Goal: Task Accomplishment & Management: Use online tool/utility

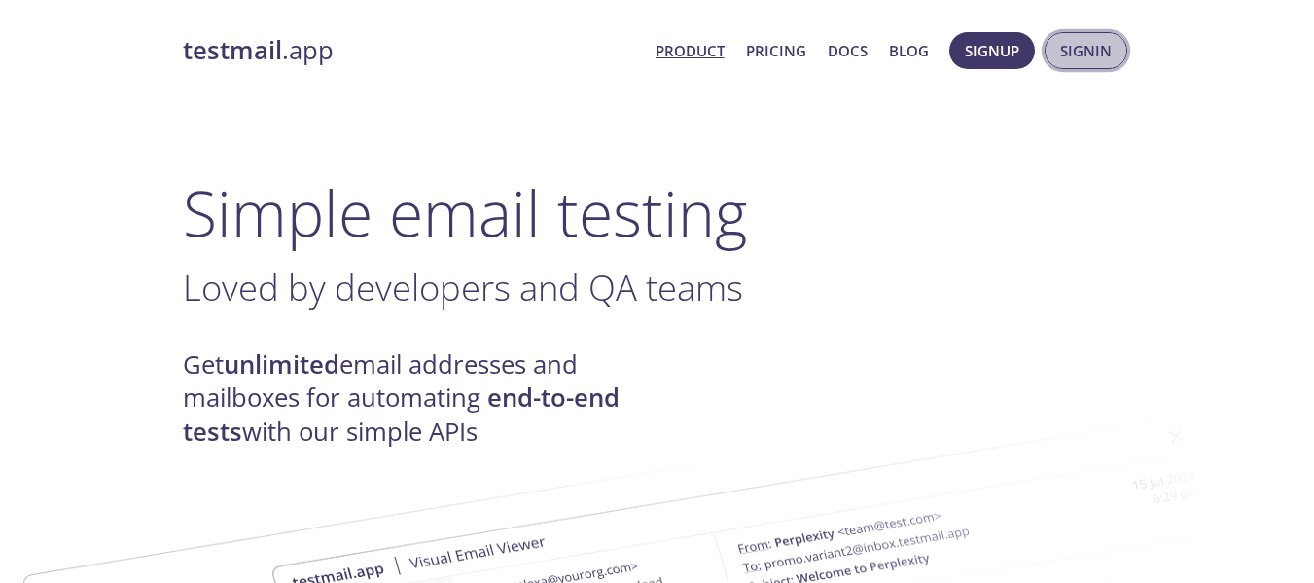
click at [1102, 54] on span "Signin" at bounding box center [1086, 50] width 52 height 25
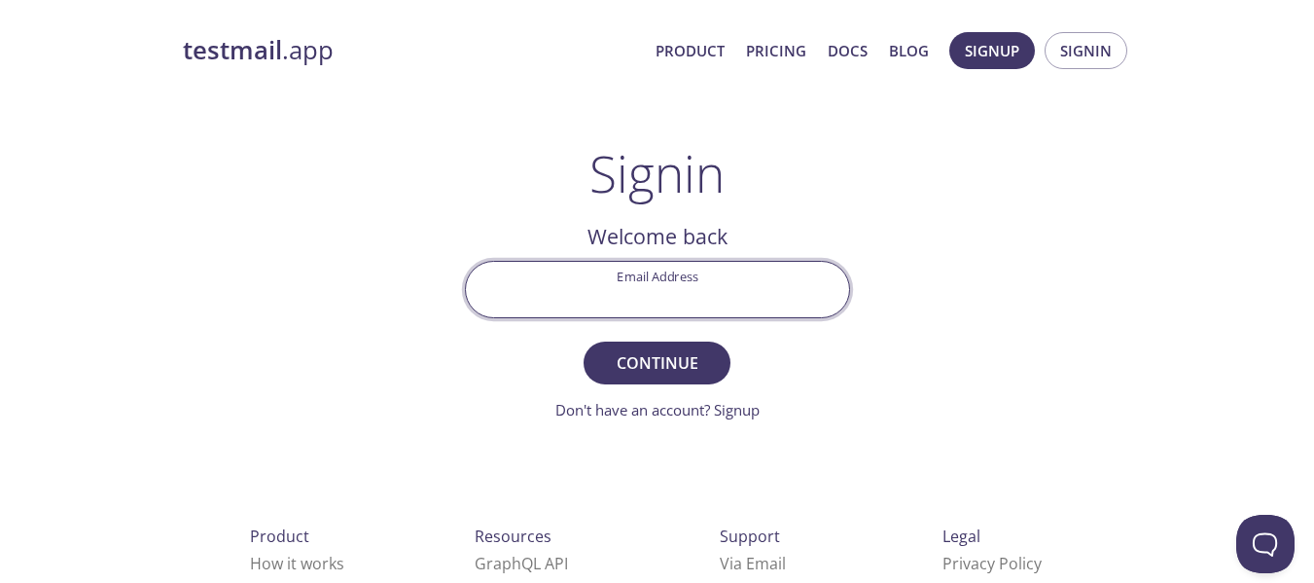
click at [618, 295] on input "Email Address" at bounding box center [657, 289] width 383 height 55
type input "[EMAIL_ADDRESS][DOMAIN_NAME]"
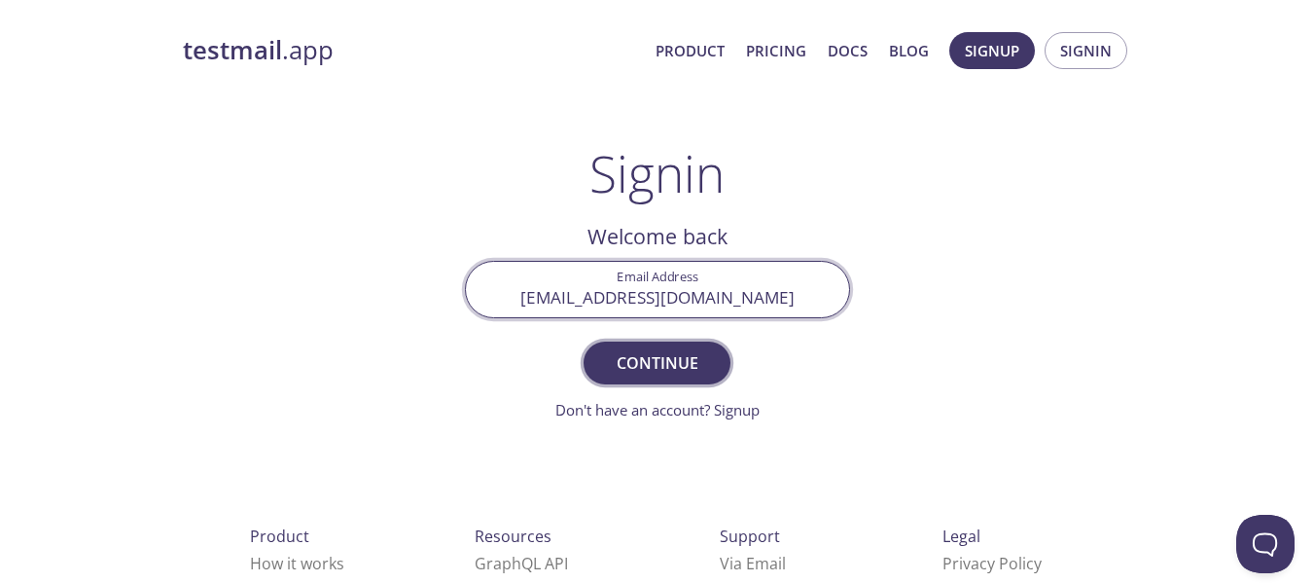
click at [649, 369] on span "Continue" at bounding box center [656, 362] width 103 height 27
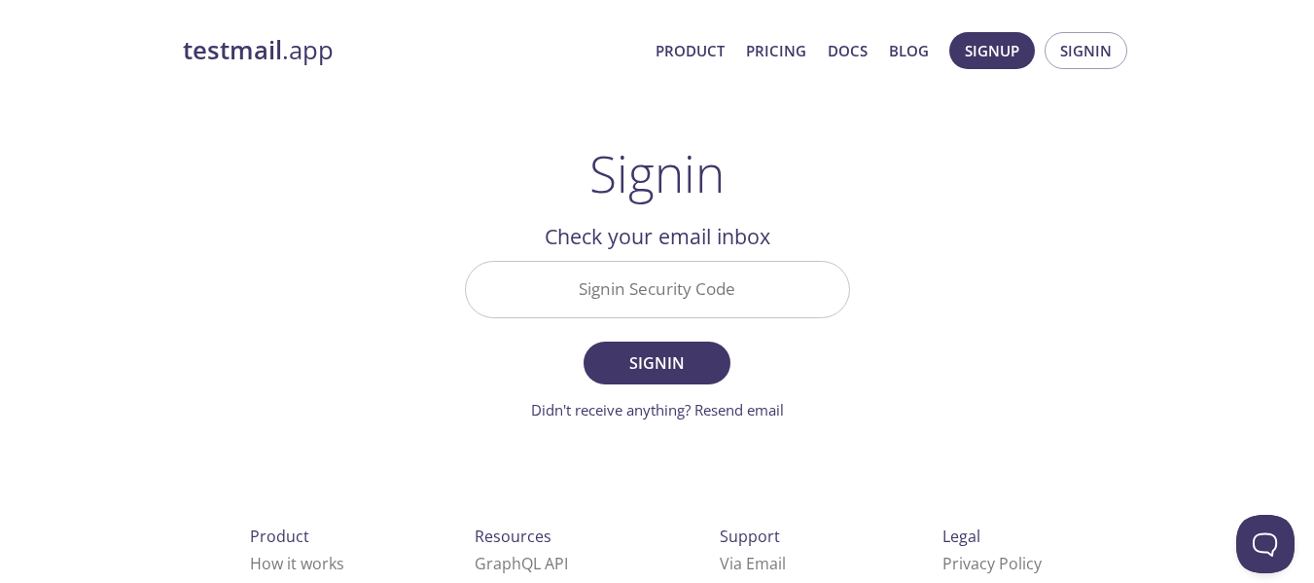
click at [678, 295] on input "Signin Security Code" at bounding box center [657, 289] width 383 height 55
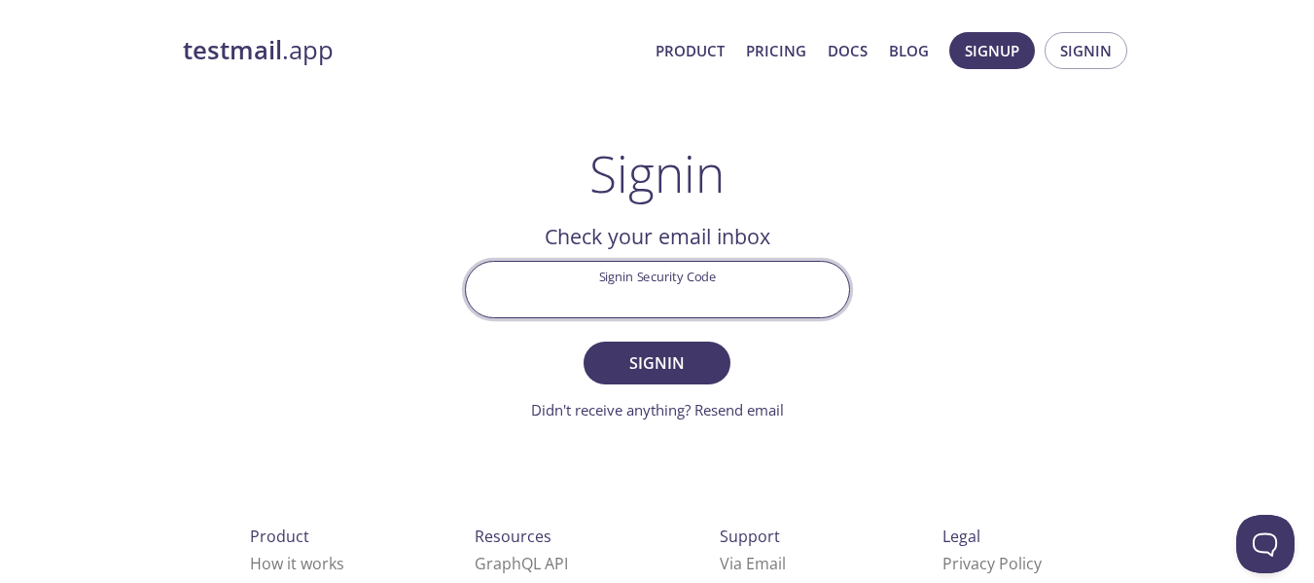
paste input "NP69CV6"
type input "NP69CV6"
click at [698, 355] on span "Signin" at bounding box center [656, 362] width 103 height 27
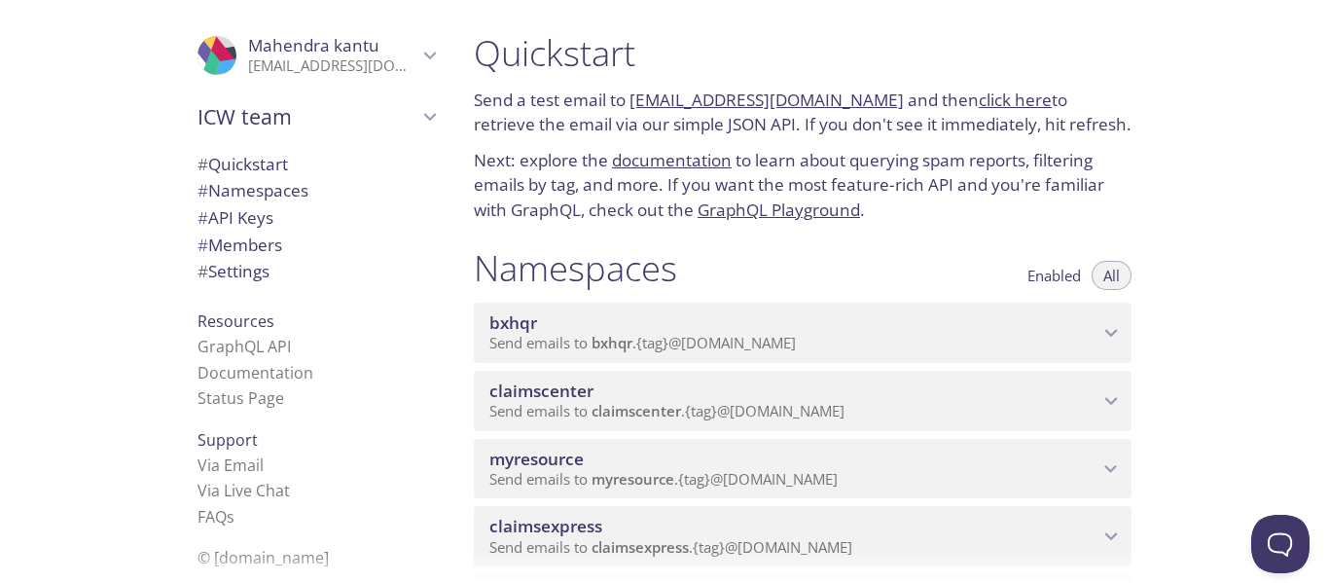
click at [1007, 482] on p "Send emails to myresource . {tag} @[DOMAIN_NAME]" at bounding box center [793, 479] width 609 height 19
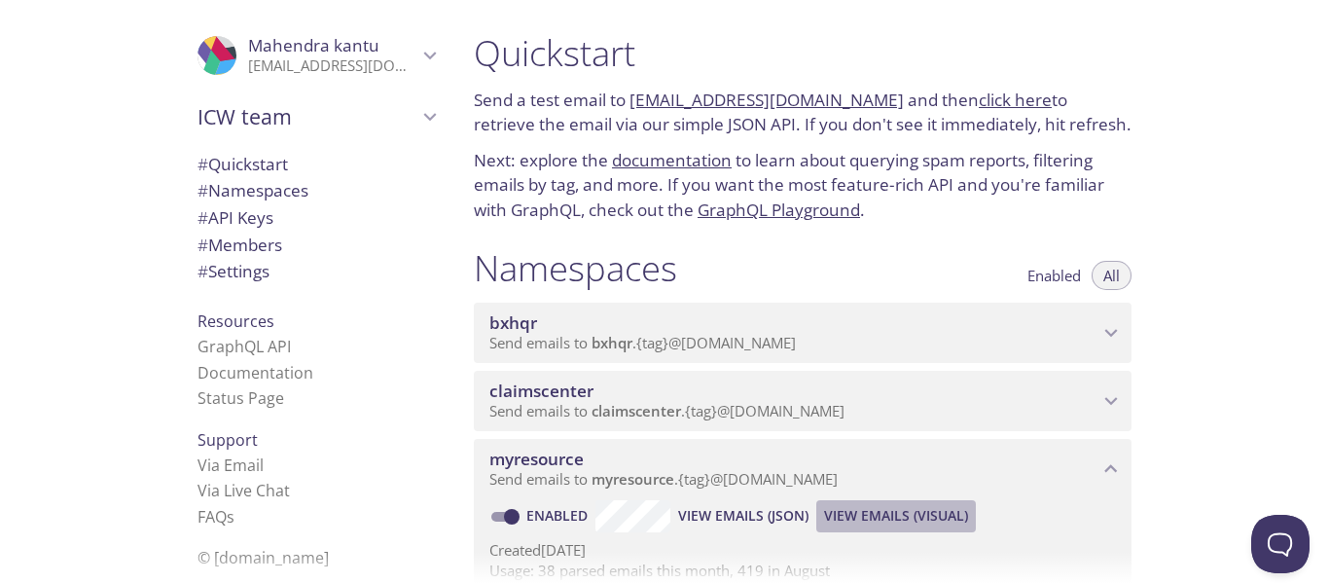
click at [912, 516] on span "View Emails (Visual)" at bounding box center [896, 515] width 144 height 23
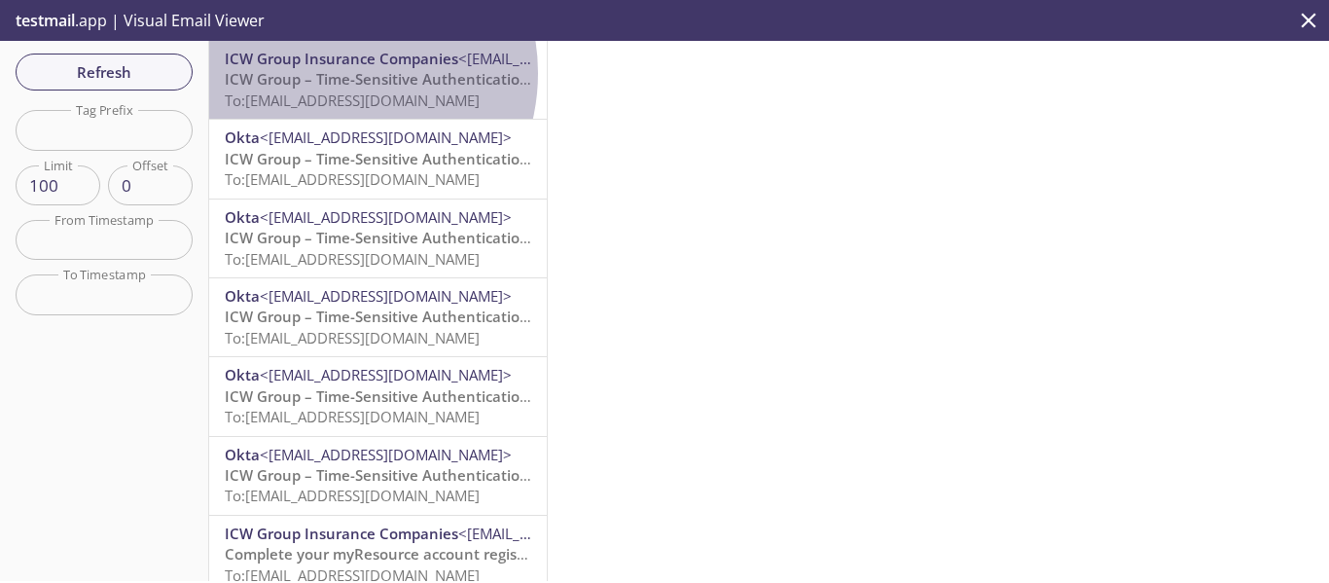
click at [329, 73] on span "ICW Group – Time-Sensitive Authentication Code" at bounding box center [397, 78] width 344 height 19
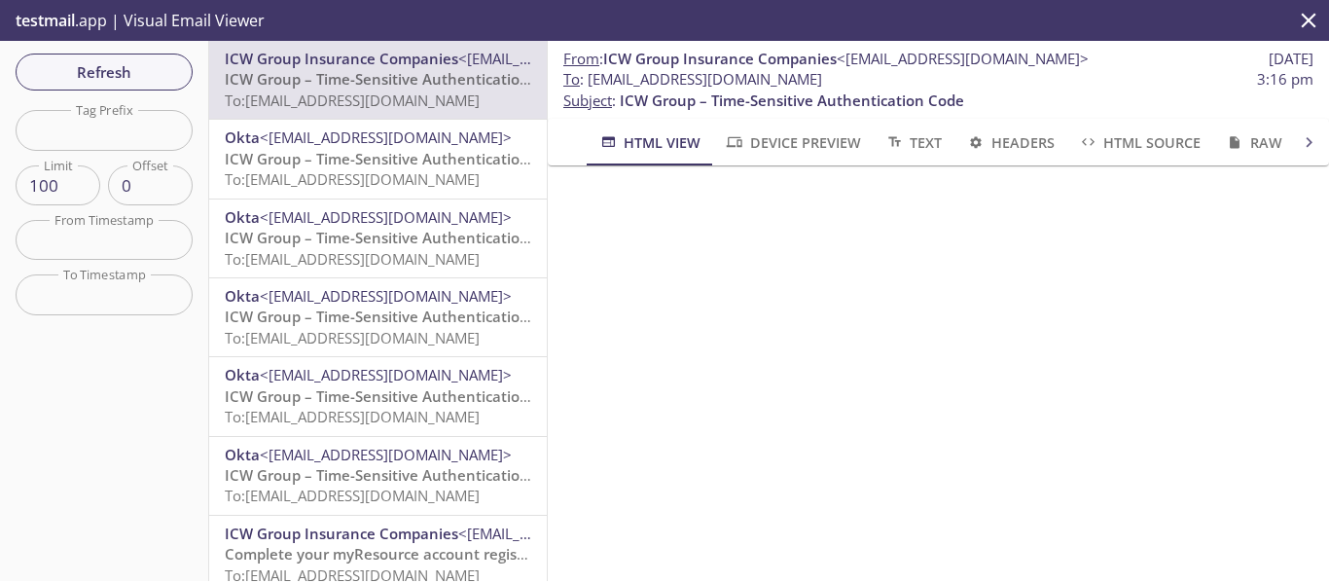
drag, startPoint x: 885, startPoint y: 81, endPoint x: 587, endPoint y: 80, distance: 297.6
click at [587, 80] on span "To : [EMAIL_ADDRESS][DOMAIN_NAME]" at bounding box center [692, 79] width 259 height 20
